Goal: Information Seeking & Learning: Find specific fact

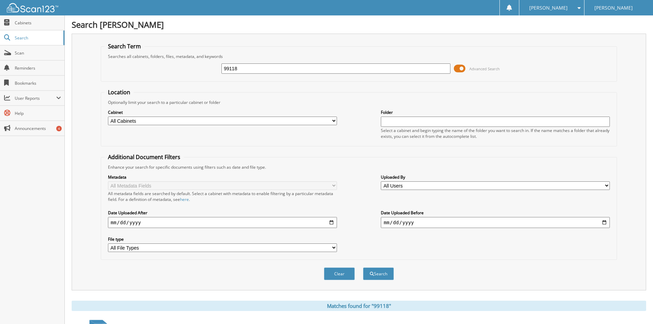
drag, startPoint x: 247, startPoint y: 69, endPoint x: 144, endPoint y: 63, distance: 102.7
click at [144, 64] on div "99118 Advanced Search" at bounding box center [359, 68] width 509 height 19
type input "k004520"
click at [388, 277] on button "Search" at bounding box center [378, 273] width 31 height 13
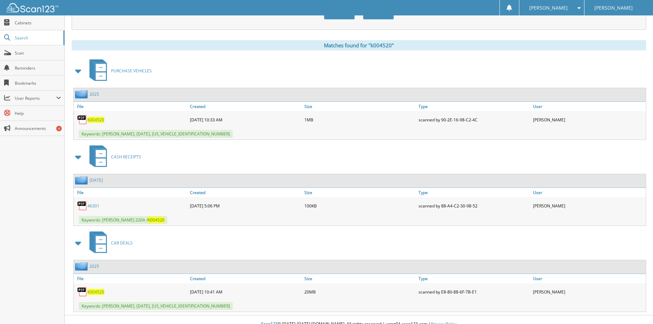
scroll to position [270, 0]
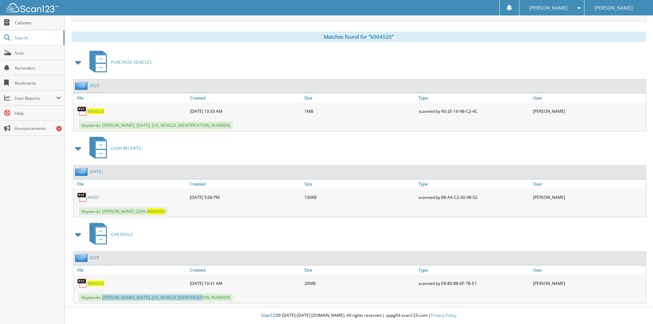
drag, startPoint x: 103, startPoint y: 297, endPoint x: 214, endPoint y: 300, distance: 110.8
click at [214, 300] on div "Keywords: [PERSON_NAME], [DATE], [US_VEHICLE_IDENTIFICATION_NUMBER]" at bounding box center [360, 297] width 572 height 11
copy span "[PERSON_NAME], [DATE], [US_VEHICLE_IDENTIFICATION_NUMBER]"
